Goal: Register for event/course

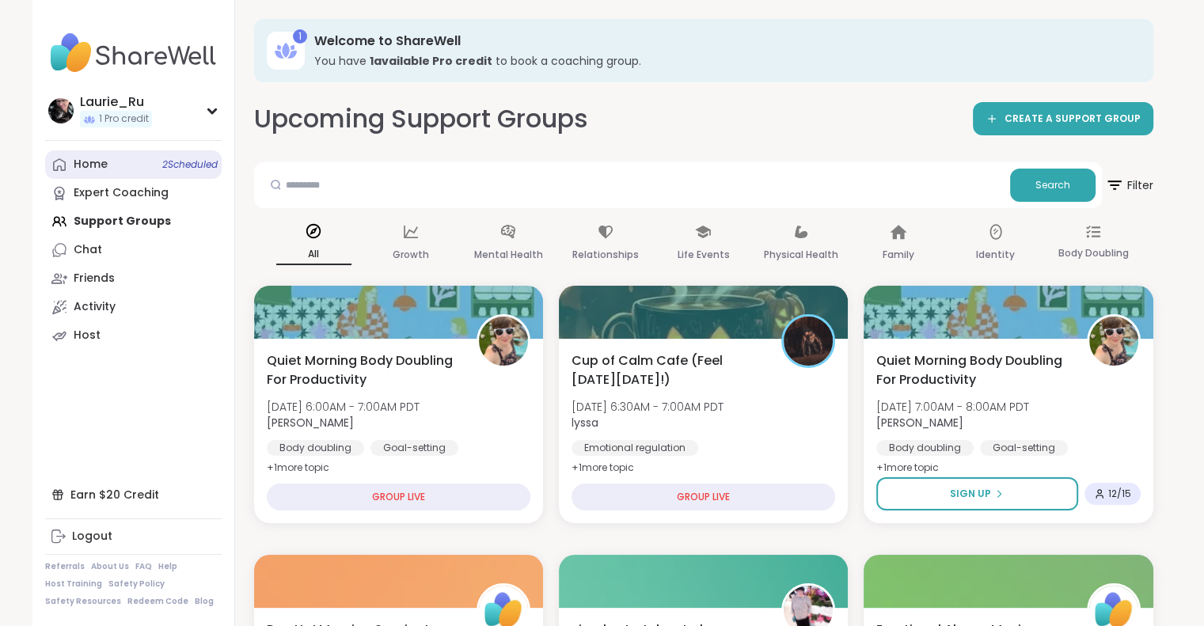
click at [184, 164] on span "2 Scheduled" at bounding box center [189, 164] width 55 height 13
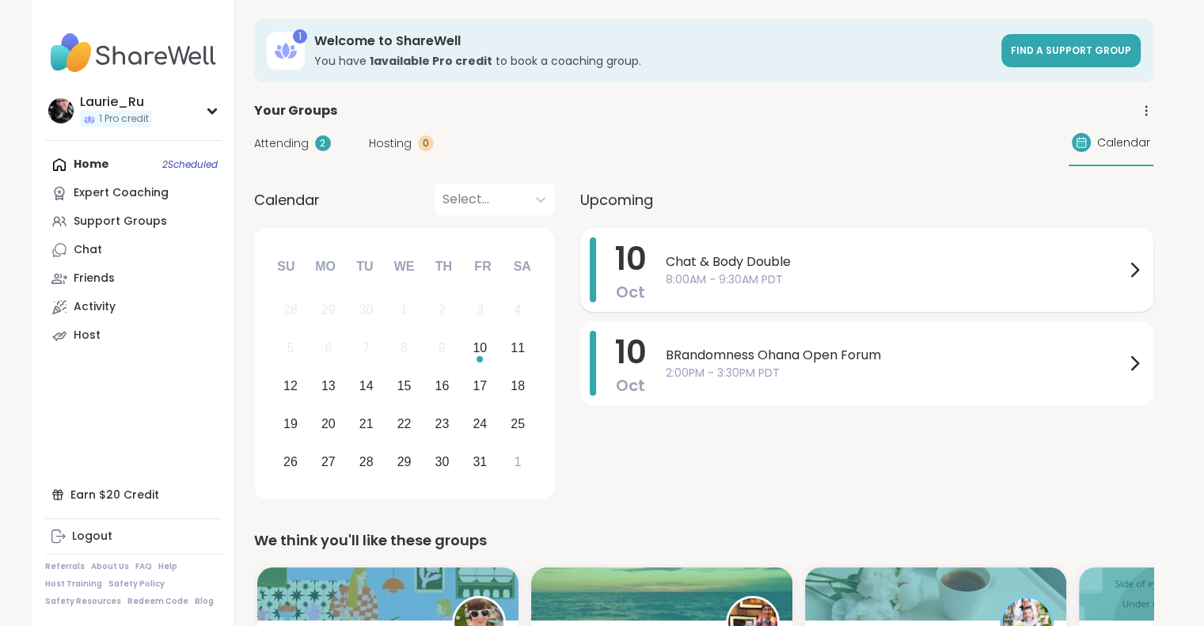
click at [687, 275] on span "8:00AM - 9:30AM PDT" at bounding box center [895, 279] width 459 height 17
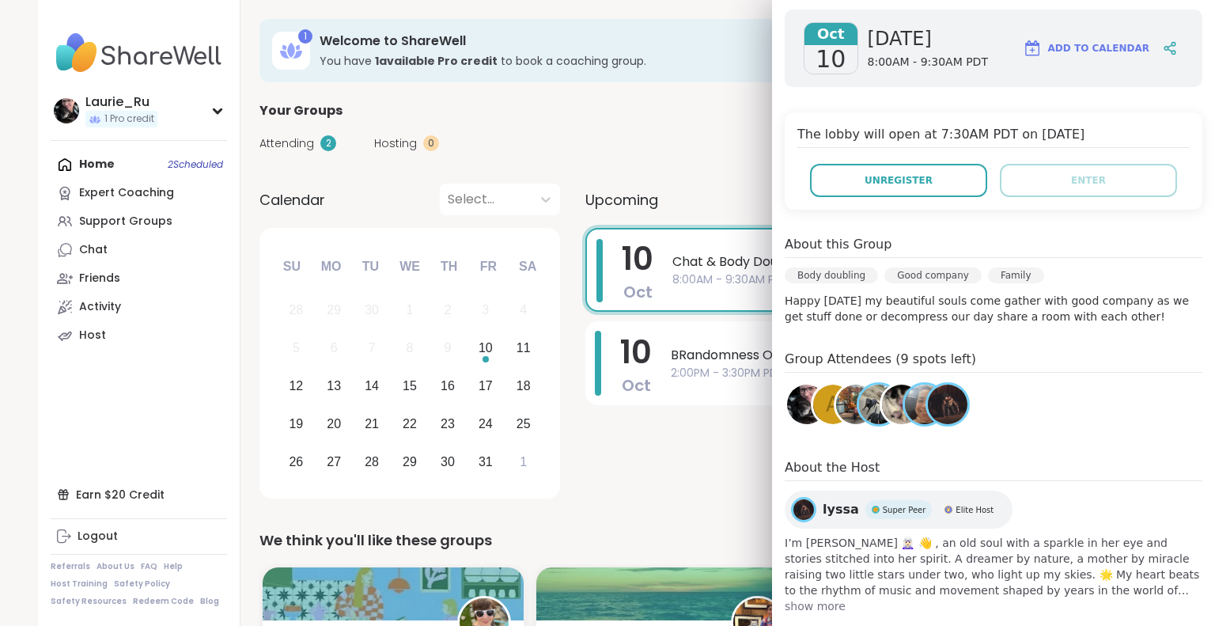
scroll to position [247, 0]
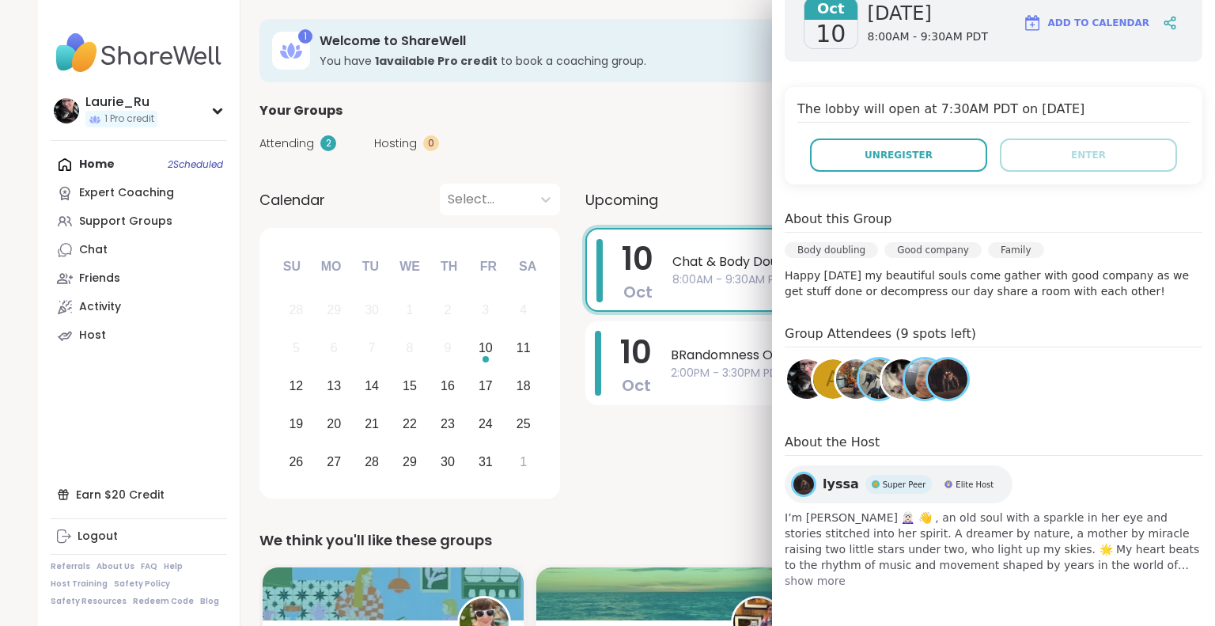
click at [1078, 403] on div "Group Attendees (9 spots left) A" at bounding box center [994, 365] width 418 height 83
click at [806, 586] on span "show more" at bounding box center [994, 581] width 418 height 16
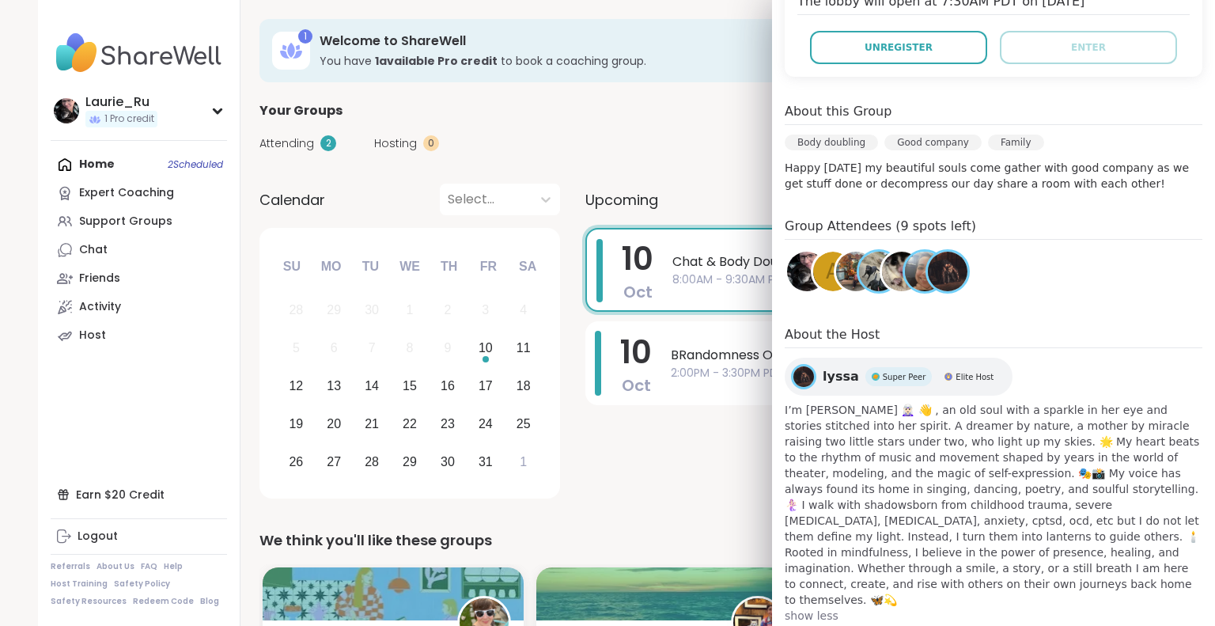
scroll to position [358, 0]
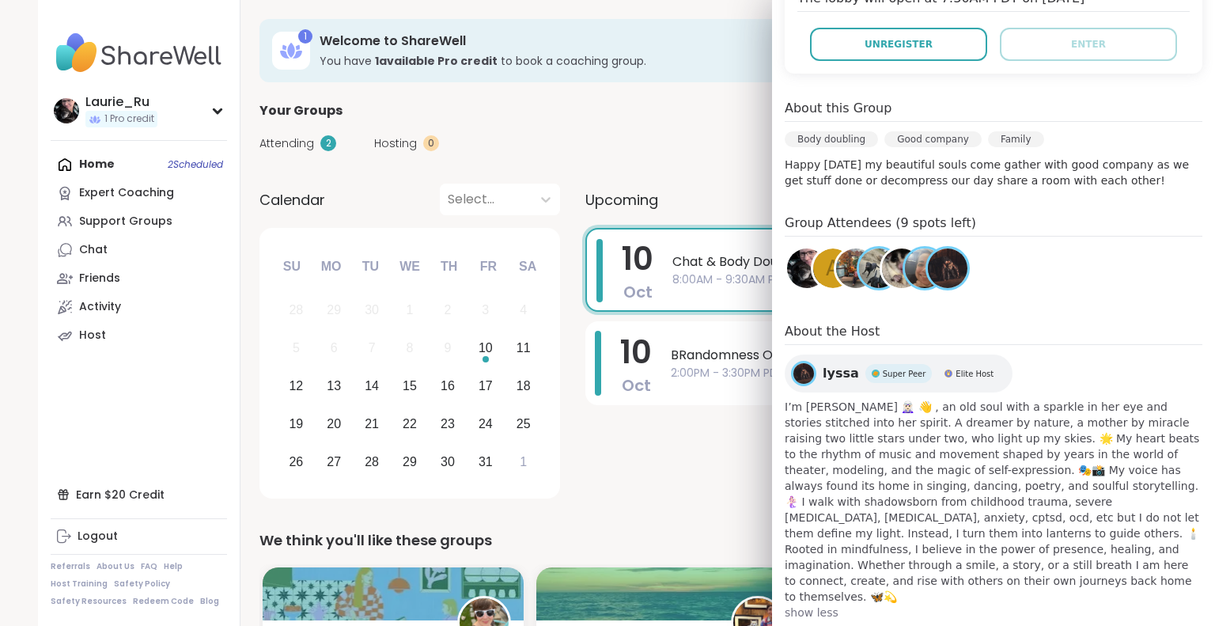
click at [1086, 605] on span "show less" at bounding box center [994, 613] width 418 height 16
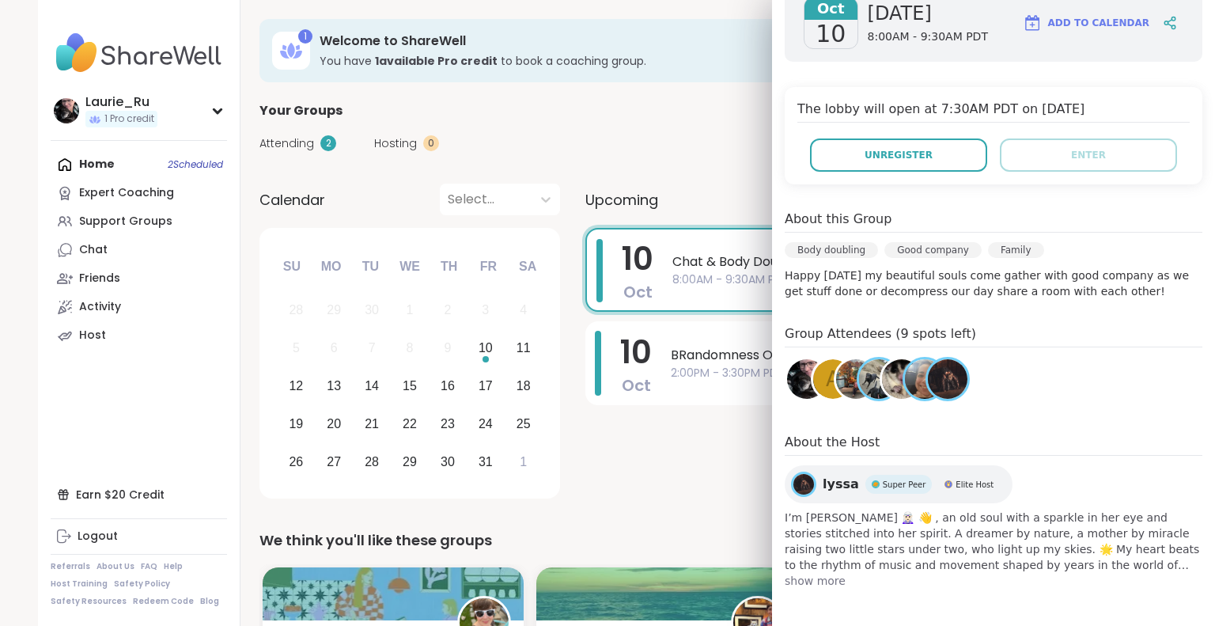
click at [797, 583] on span "show more" at bounding box center [994, 581] width 418 height 16
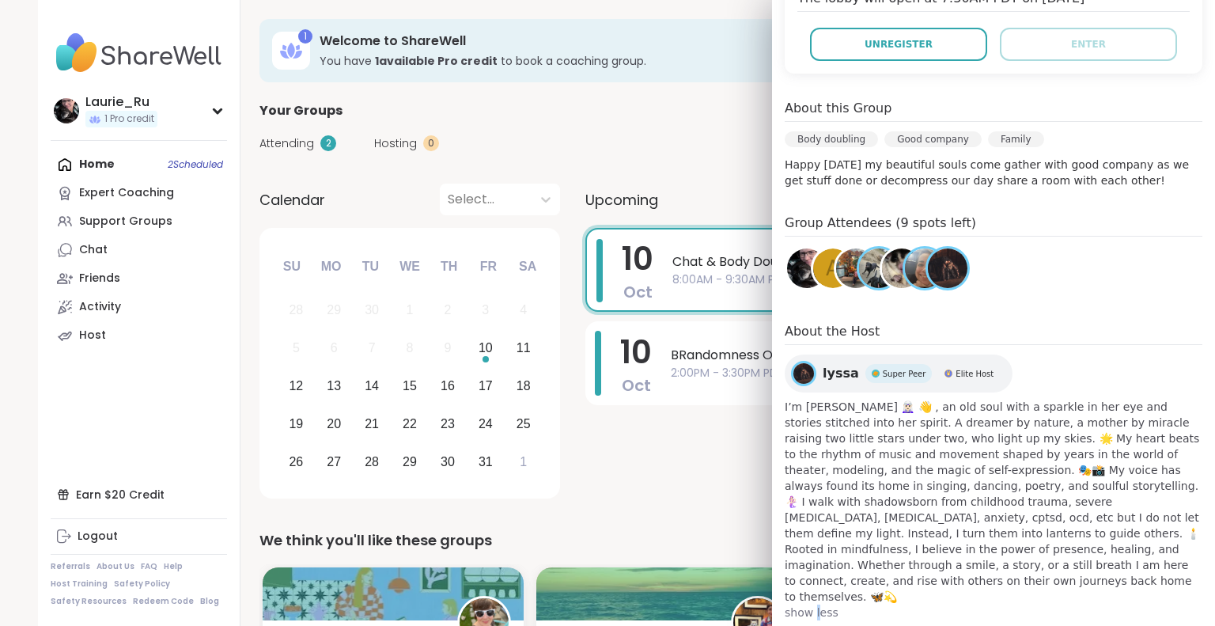
click at [797, 605] on span "show less" at bounding box center [994, 613] width 418 height 16
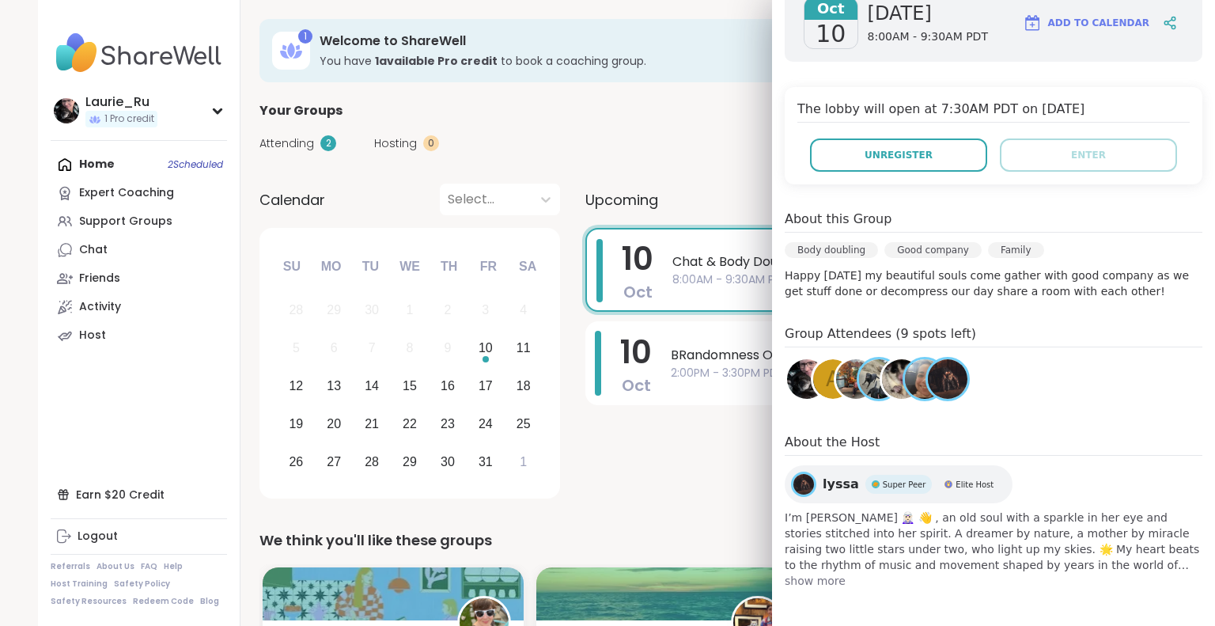
click at [797, 583] on span "show more" at bounding box center [994, 581] width 418 height 16
